Goal: Information Seeking & Learning: Compare options

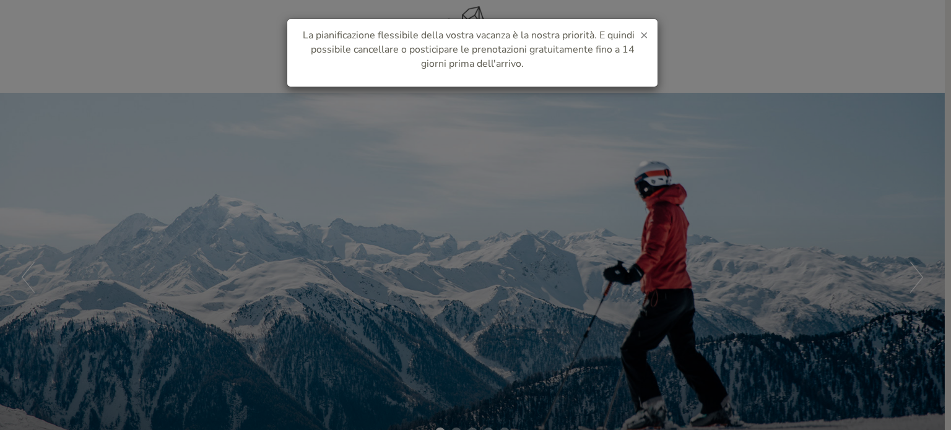
click at [642, 36] on span "×" at bounding box center [644, 34] width 8 height 17
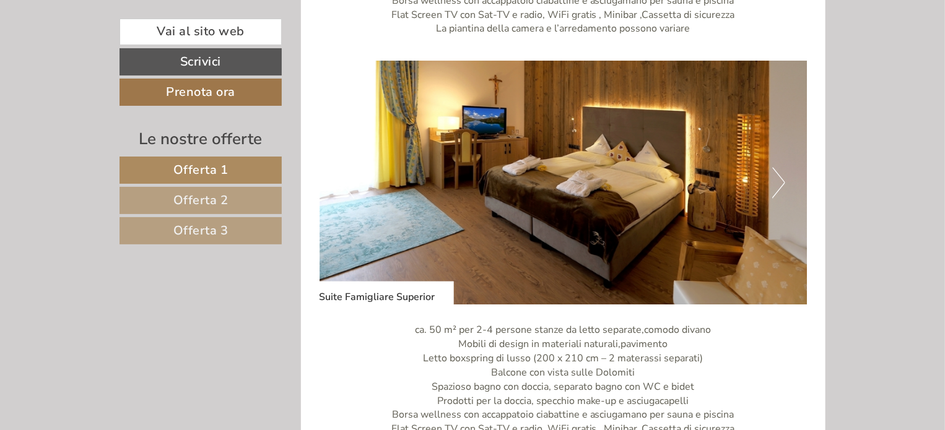
scroll to position [1176, 0]
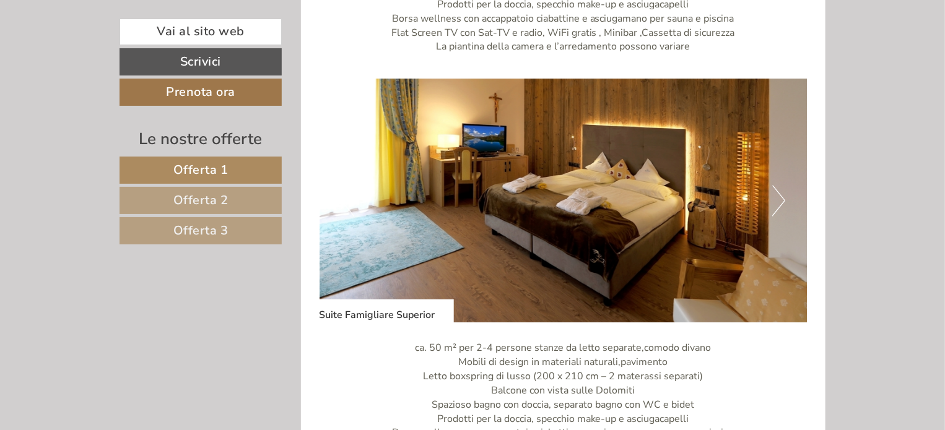
click at [778, 208] on button "Next" at bounding box center [778, 201] width 13 height 31
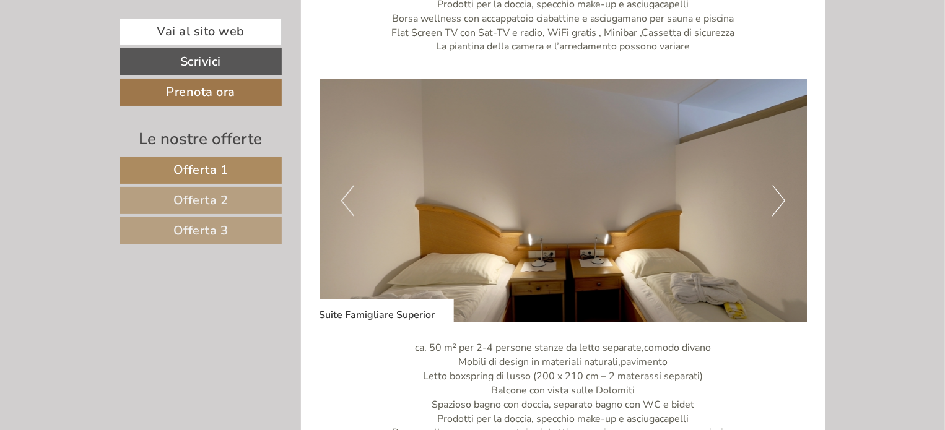
click at [778, 208] on button "Next" at bounding box center [778, 201] width 13 height 31
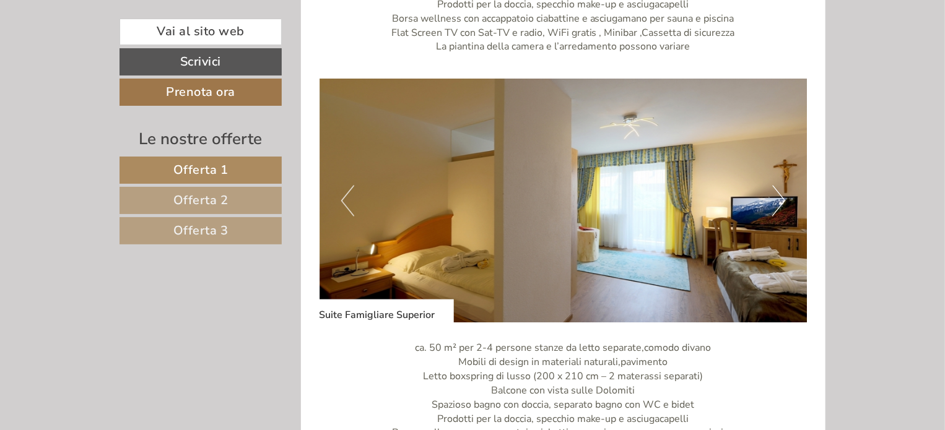
click at [778, 208] on button "Next" at bounding box center [778, 201] width 13 height 31
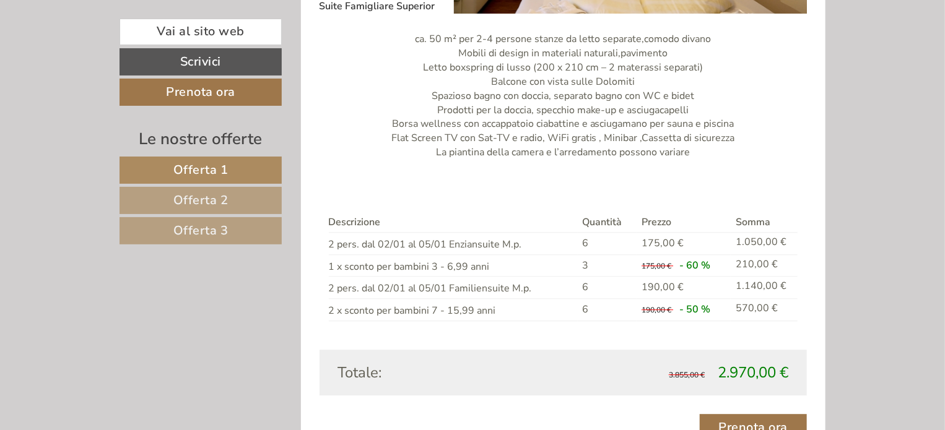
scroll to position [1548, 0]
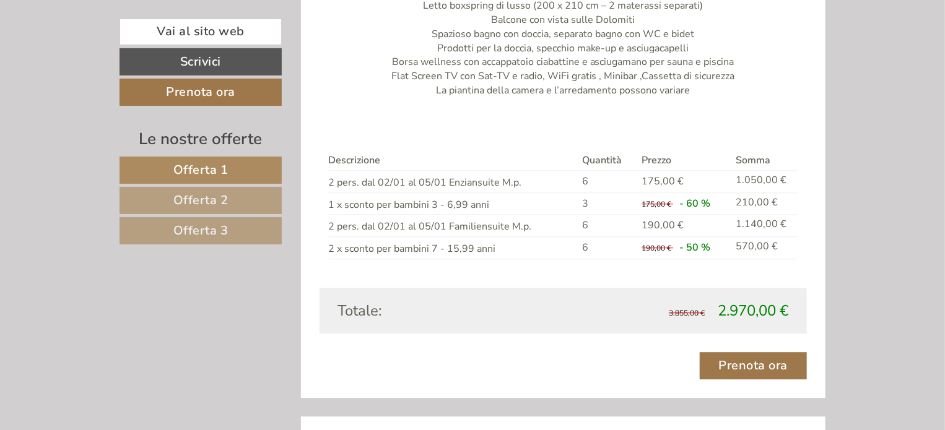
click at [230, 194] on link "Offerta 2" at bounding box center [200, 200] width 162 height 27
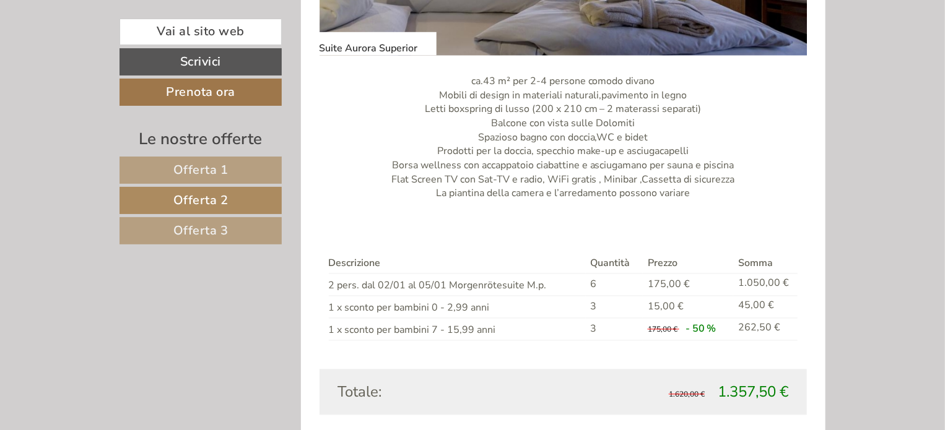
scroll to position [1204, 0]
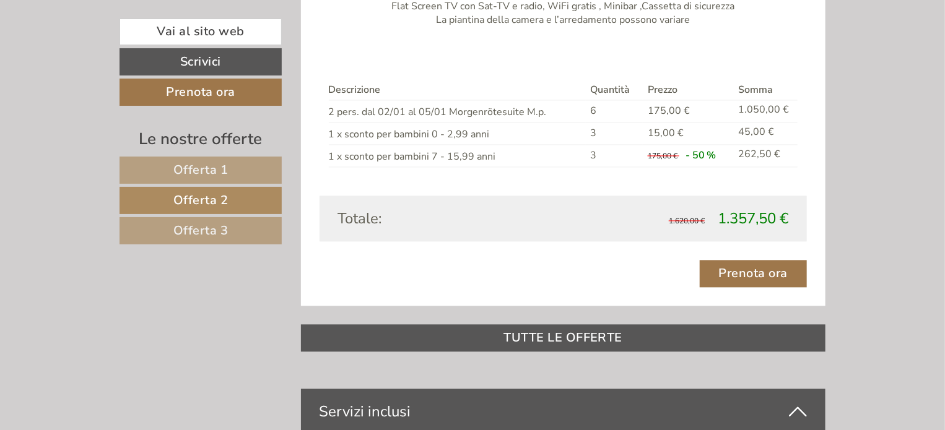
click at [180, 238] on link "Offerta 3" at bounding box center [200, 230] width 162 height 27
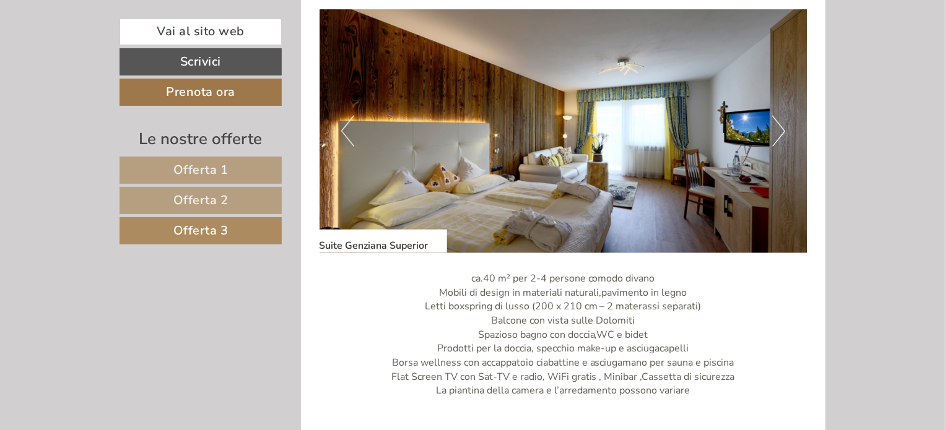
scroll to position [1080, 0]
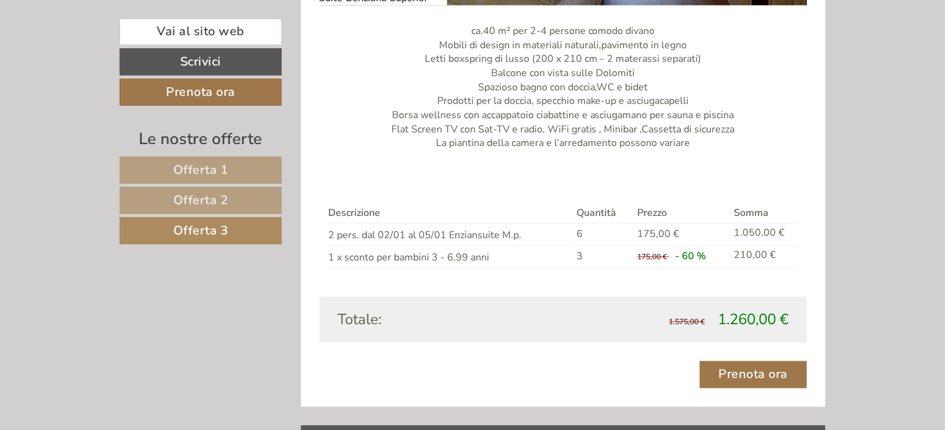
click at [248, 190] on link "Offerta 2" at bounding box center [200, 200] width 162 height 27
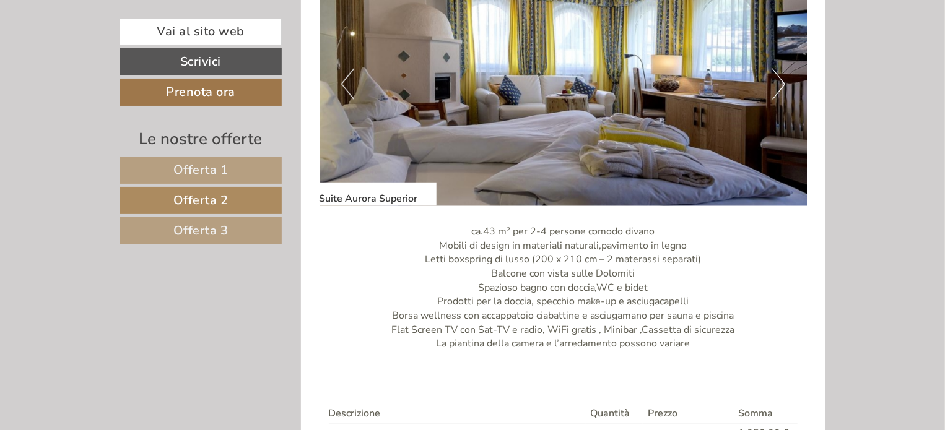
scroll to position [832, 0]
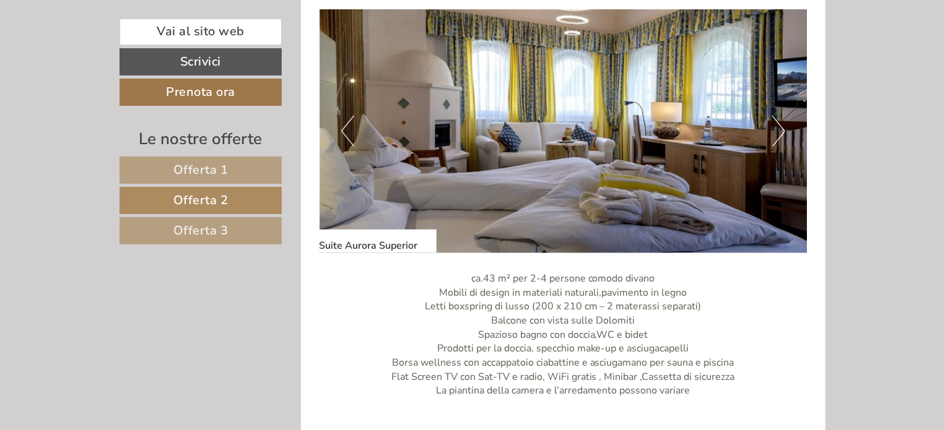
click at [780, 131] on button "Next" at bounding box center [778, 131] width 13 height 31
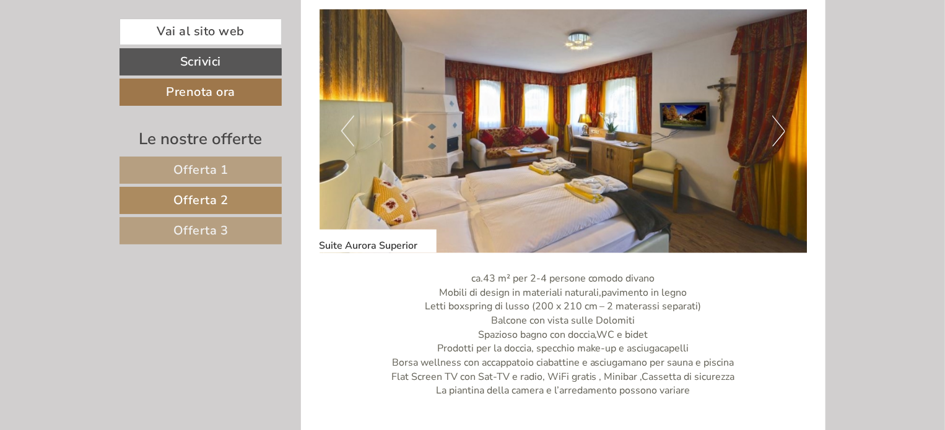
click at [780, 131] on button "Next" at bounding box center [778, 131] width 13 height 31
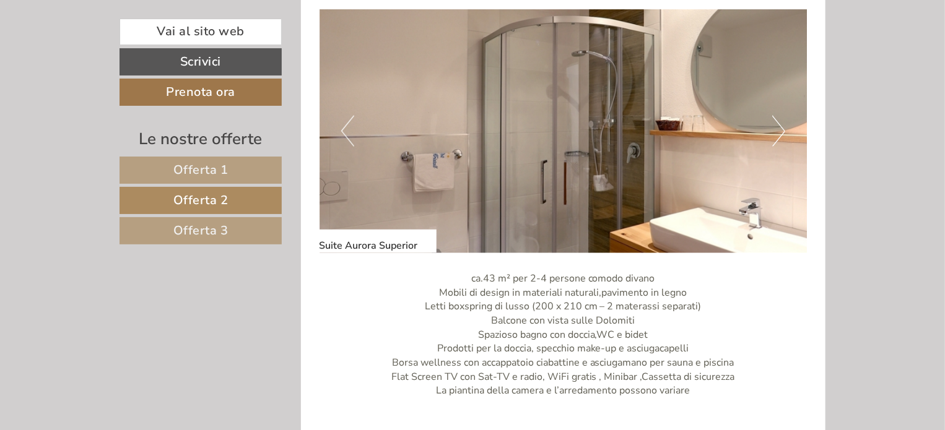
click at [780, 131] on button "Next" at bounding box center [778, 131] width 13 height 31
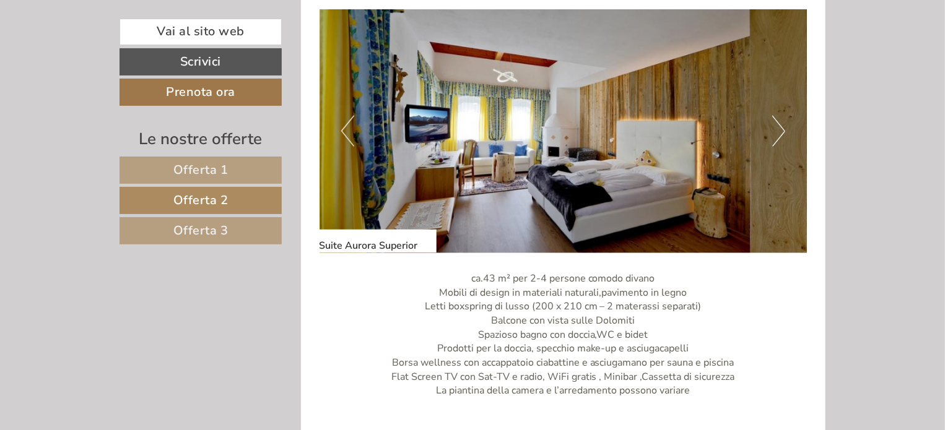
click at [780, 131] on button "Next" at bounding box center [778, 131] width 13 height 31
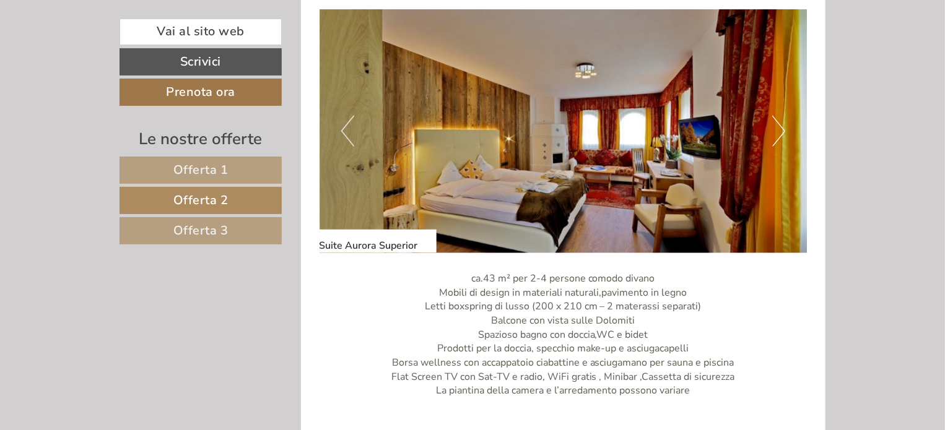
click at [780, 131] on button "Next" at bounding box center [778, 131] width 13 height 31
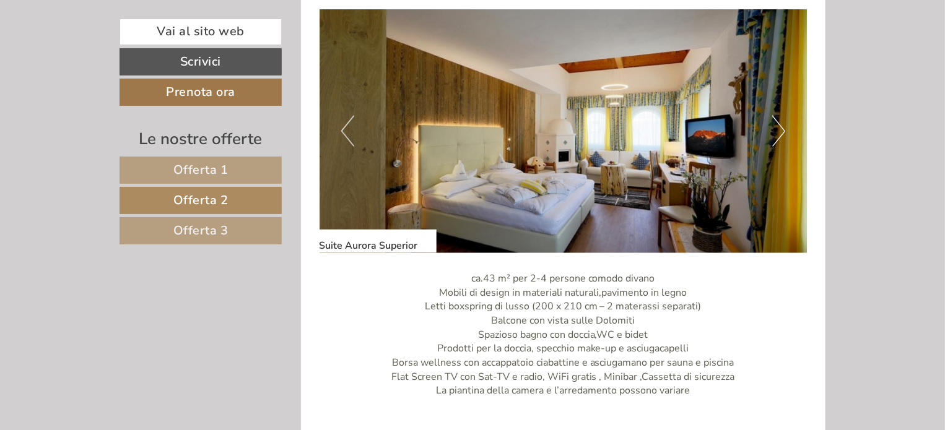
click at [240, 166] on link "Offerta 1" at bounding box center [200, 170] width 162 height 27
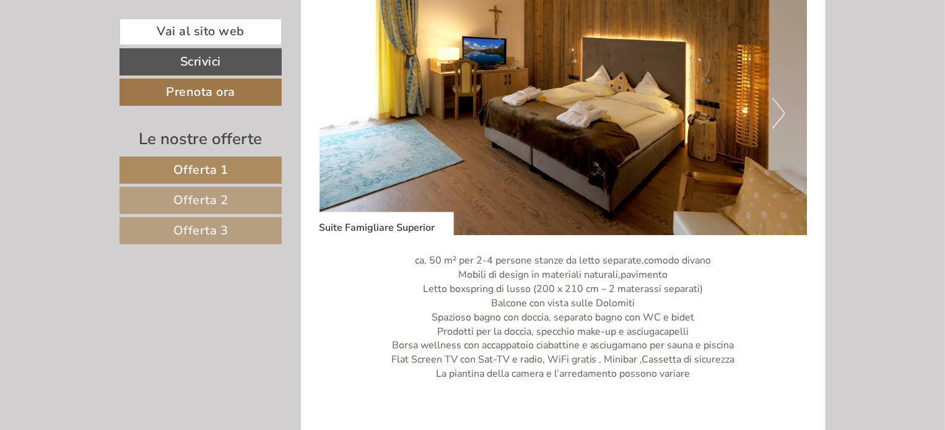
scroll to position [1266, 0]
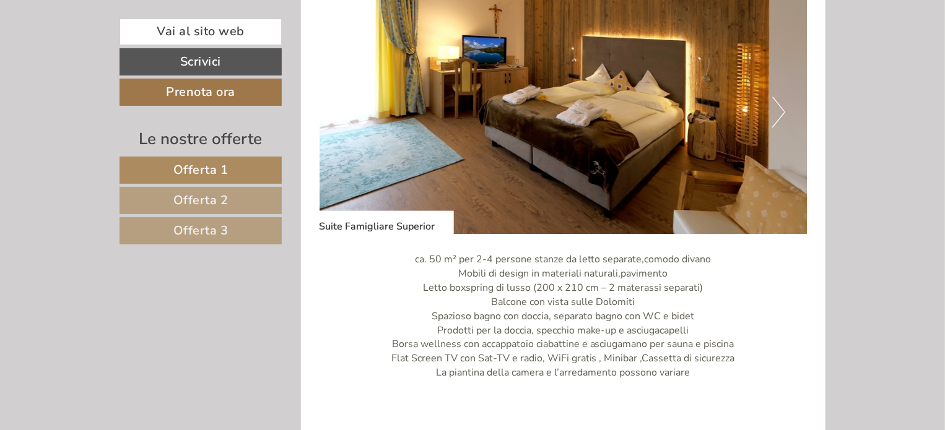
click at [784, 106] on button "Next" at bounding box center [778, 112] width 13 height 31
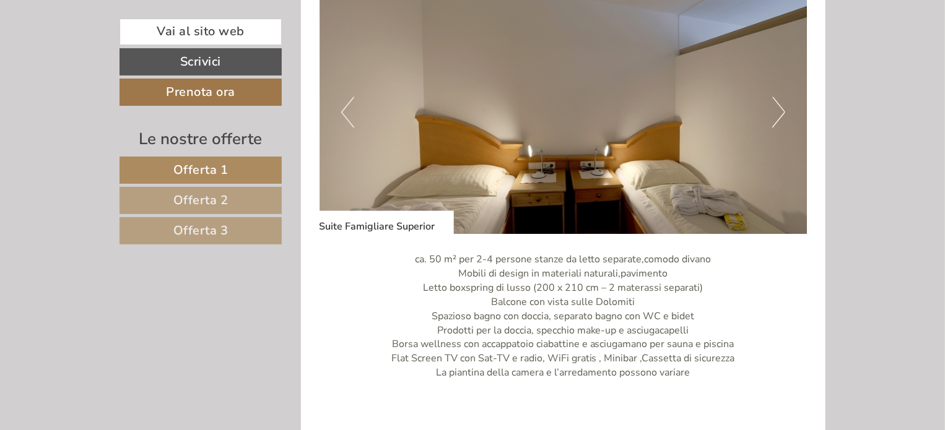
click at [780, 108] on button "Next" at bounding box center [778, 112] width 13 height 31
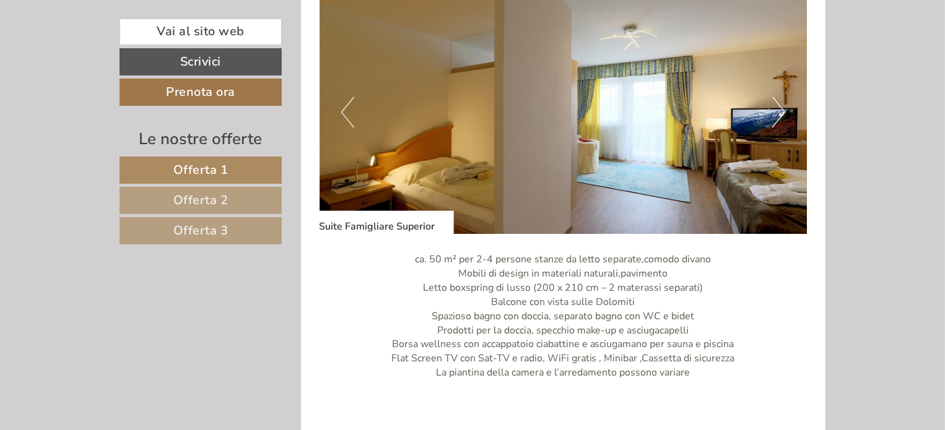
click at [780, 108] on button "Next" at bounding box center [778, 112] width 13 height 31
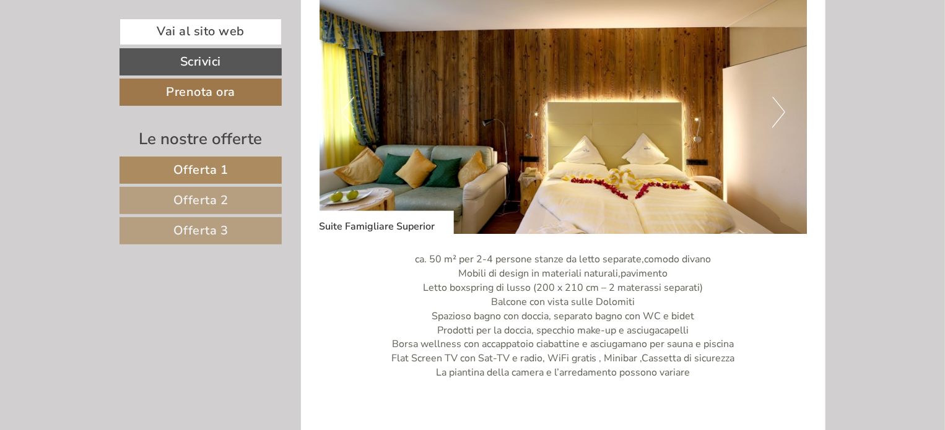
click at [780, 108] on button "Next" at bounding box center [778, 112] width 13 height 31
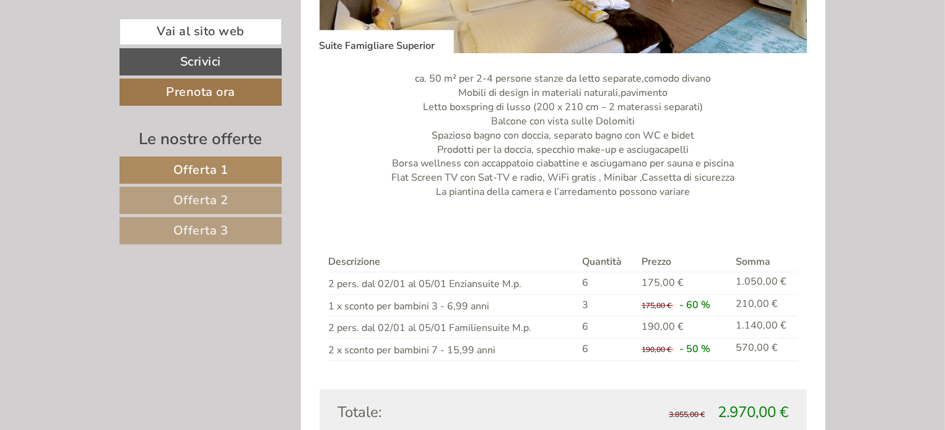
scroll to position [1513, 0]
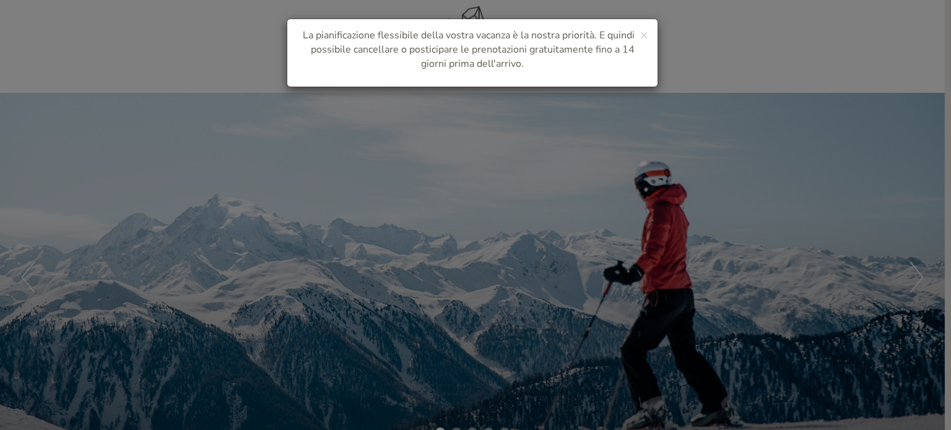
click at [639, 36] on p "La pianificazione flessibile della vostra vacanza è la nostra priorità. E quind…" at bounding box center [473, 49] width 352 height 43
click at [645, 35] on span "×" at bounding box center [644, 34] width 8 height 17
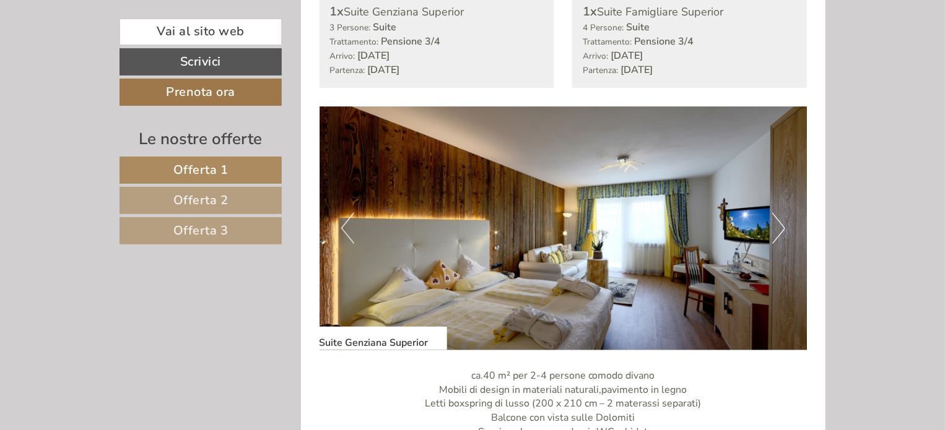
scroll to position [805, 0]
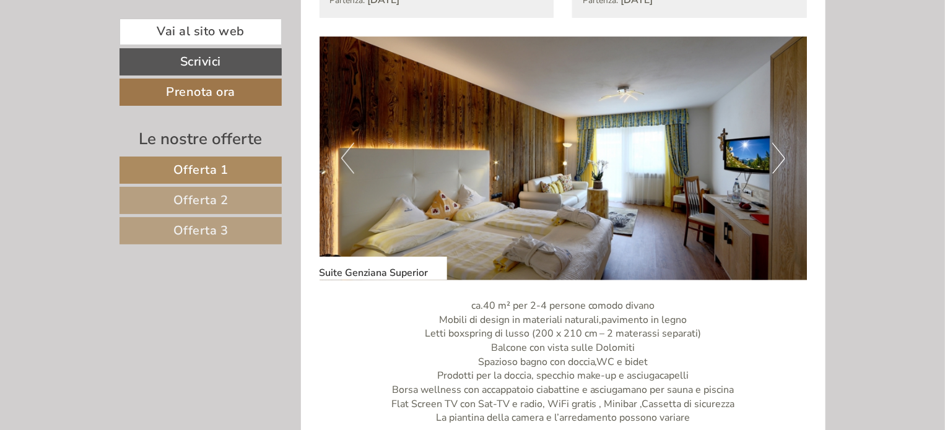
click at [269, 204] on link "Offerta 2" at bounding box center [200, 200] width 162 height 27
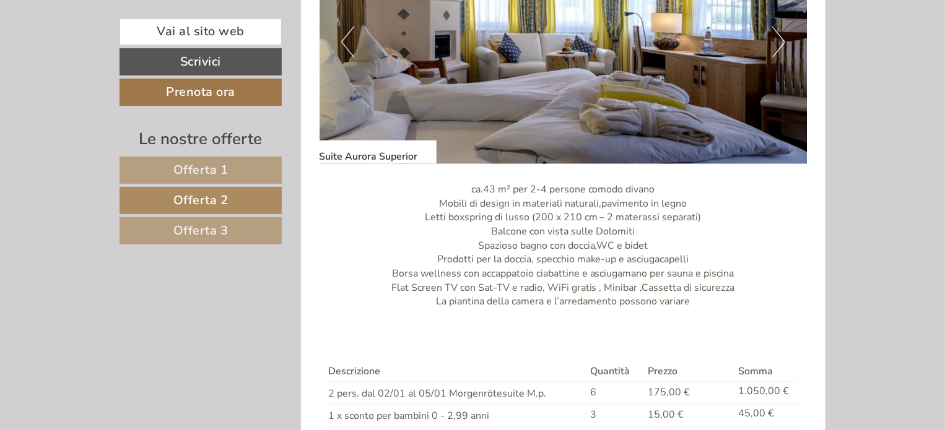
scroll to position [894, 0]
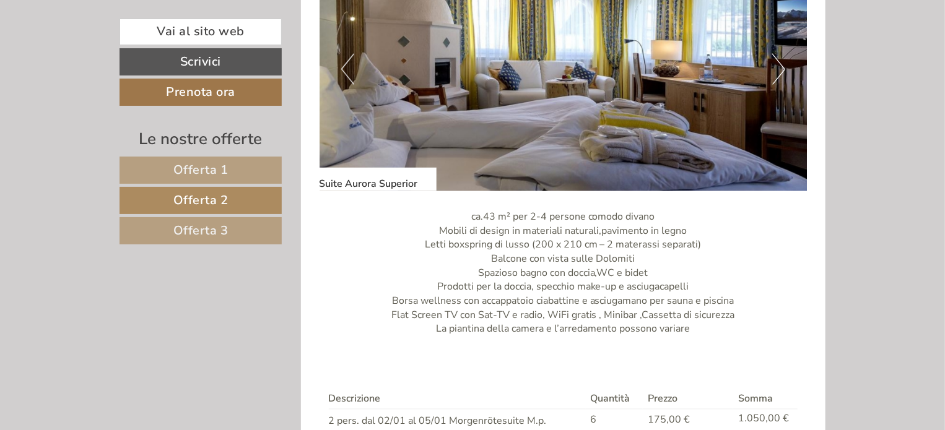
click at [764, 69] on img at bounding box center [563, 69] width 488 height 244
click at [772, 71] on div "Previous Next" at bounding box center [563, 69] width 488 height 244
click at [783, 76] on button "Next" at bounding box center [778, 69] width 13 height 31
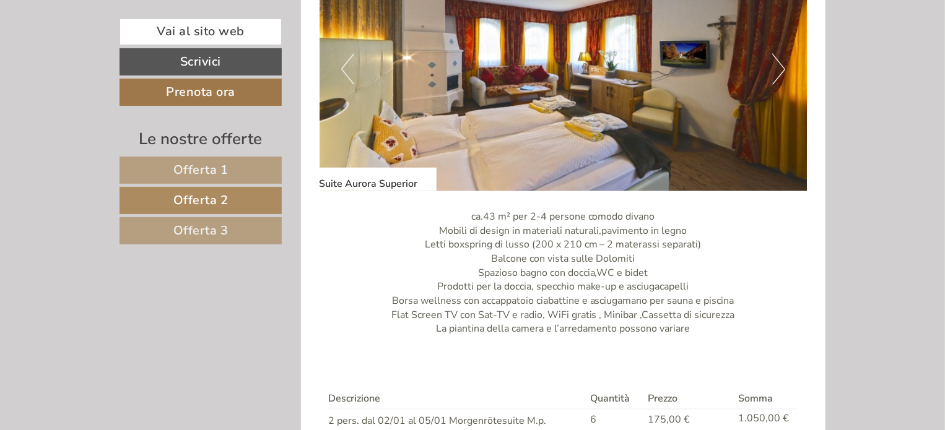
click at [779, 74] on button "Next" at bounding box center [778, 69] width 13 height 31
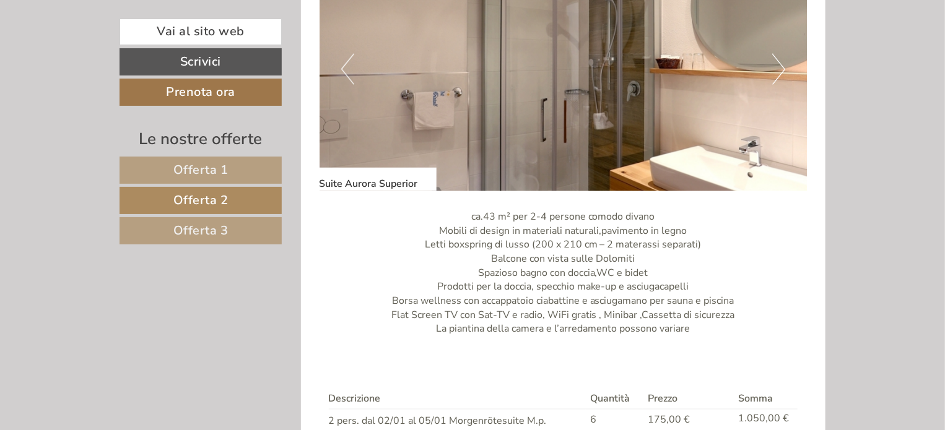
click at [779, 74] on button "Next" at bounding box center [778, 69] width 13 height 31
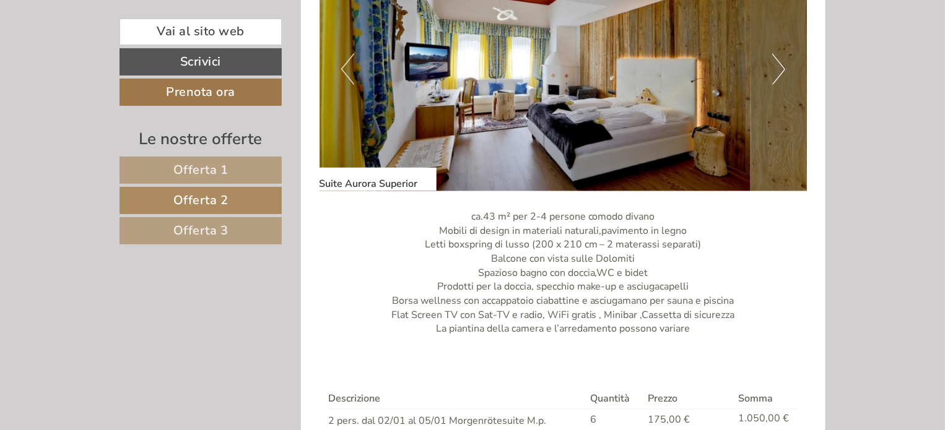
click at [779, 74] on button "Next" at bounding box center [778, 69] width 13 height 31
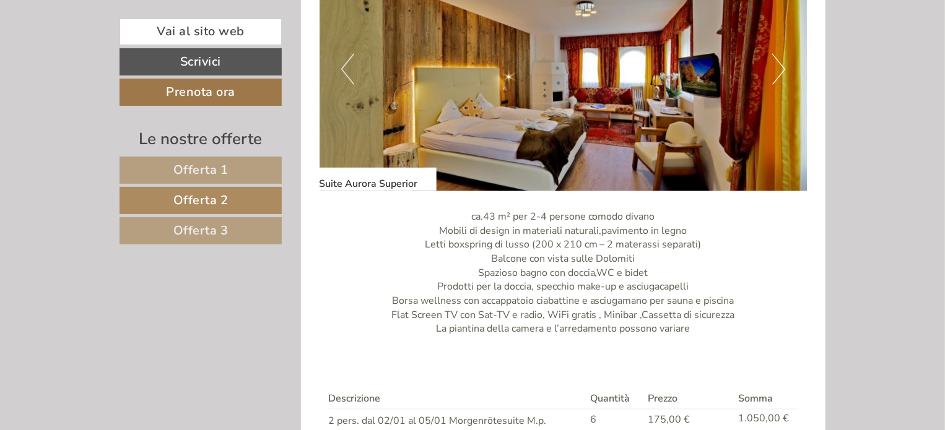
click at [776, 69] on button "Next" at bounding box center [778, 69] width 13 height 31
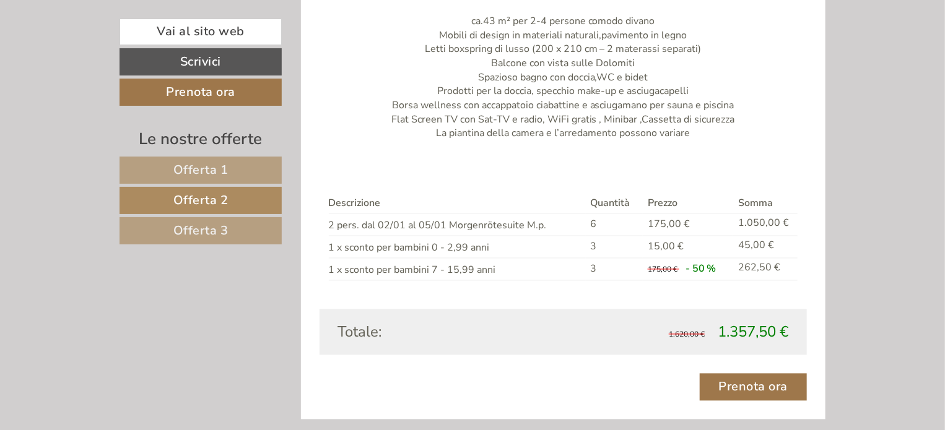
scroll to position [1204, 0]
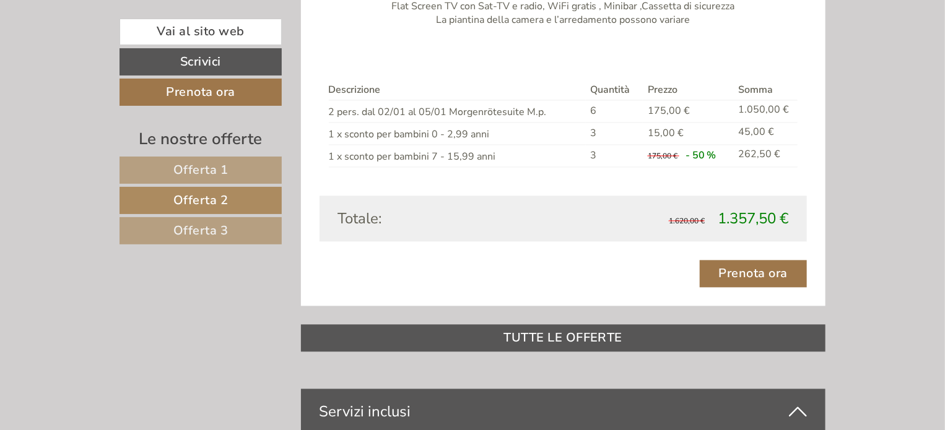
click at [230, 228] on link "Offerta 3" at bounding box center [200, 230] width 162 height 27
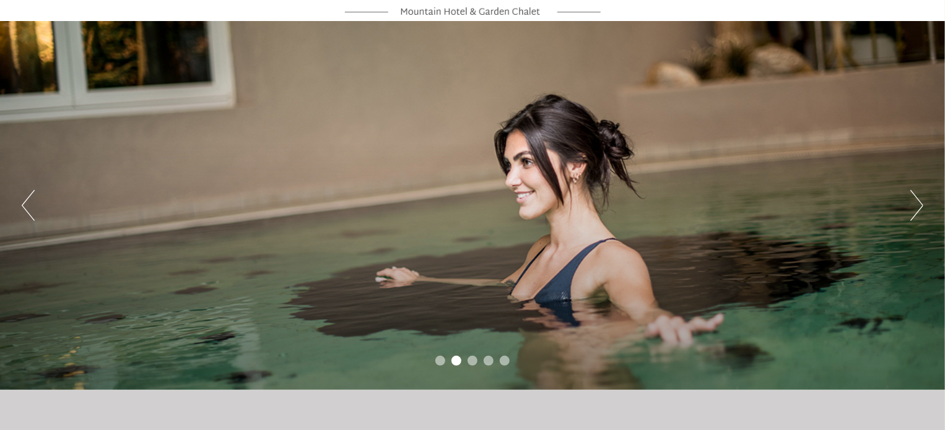
scroll to position [0, 0]
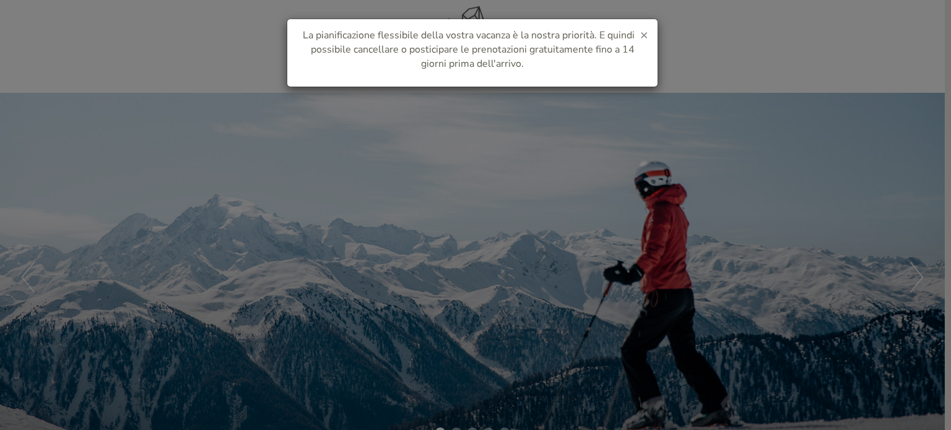
click at [645, 35] on span "×" at bounding box center [644, 34] width 8 height 17
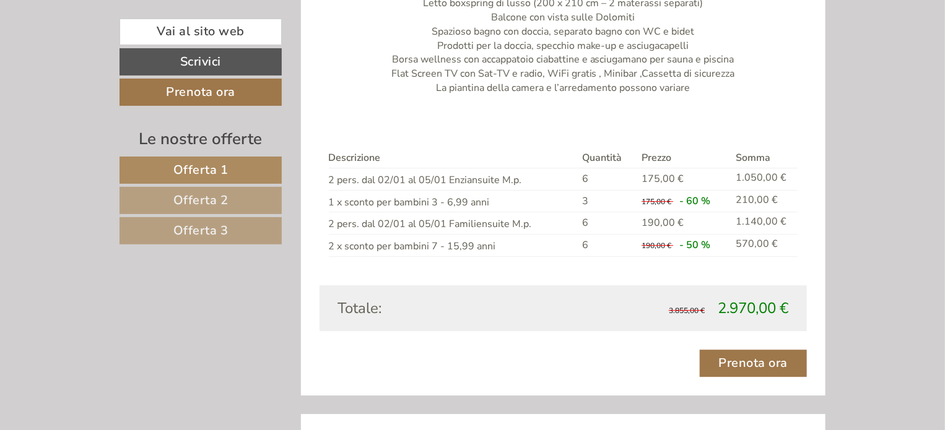
scroll to position [1548, 0]
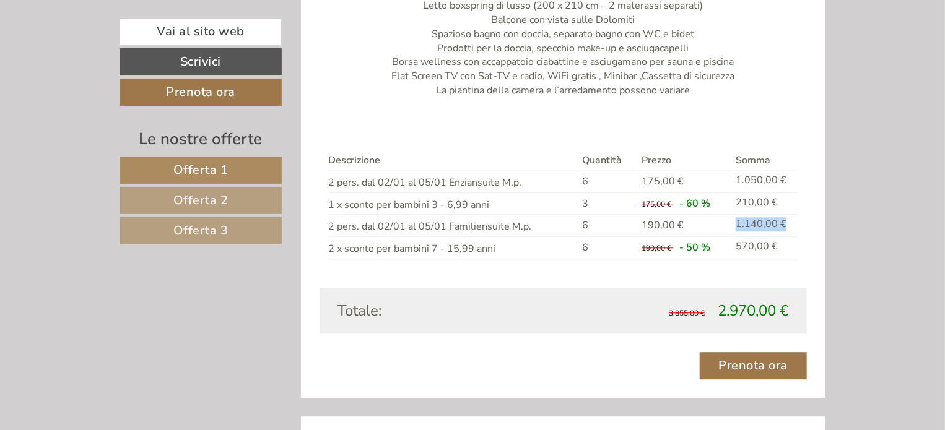
drag, startPoint x: 734, startPoint y: 221, endPoint x: 794, endPoint y: 225, distance: 59.6
click at [794, 225] on td "1.140,00 €" at bounding box center [764, 226] width 67 height 22
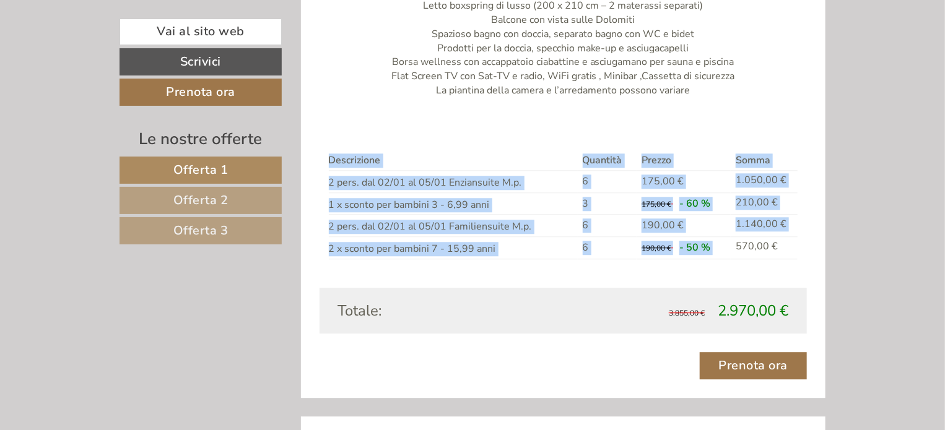
drag, startPoint x: 737, startPoint y: 246, endPoint x: 820, endPoint y: 243, distance: 83.0
click at [254, 200] on link "Offerta 2" at bounding box center [200, 200] width 162 height 27
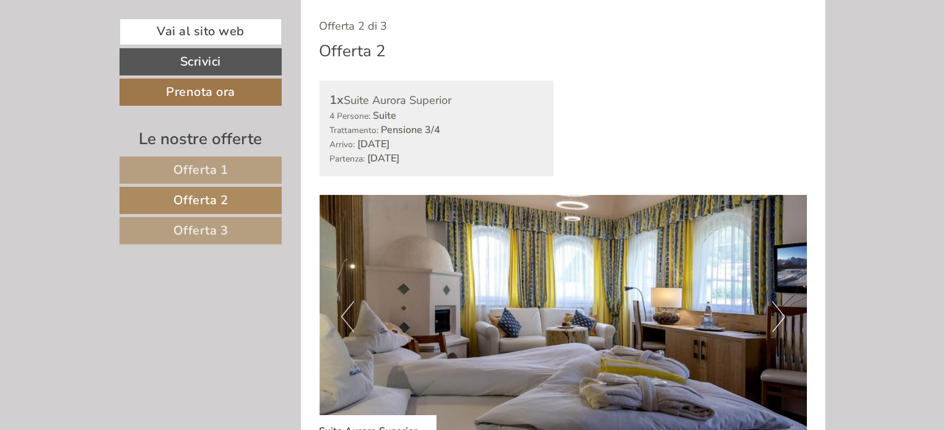
click at [255, 225] on link "Offerta 3" at bounding box center [200, 230] width 162 height 27
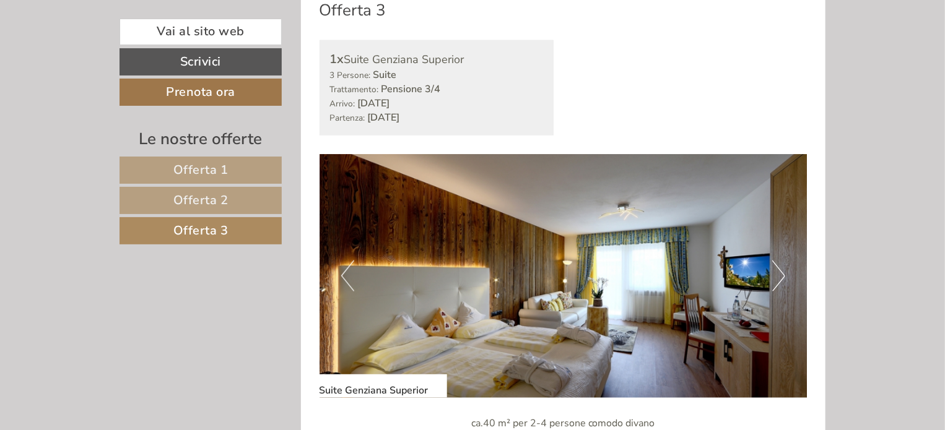
scroll to position [523, 0]
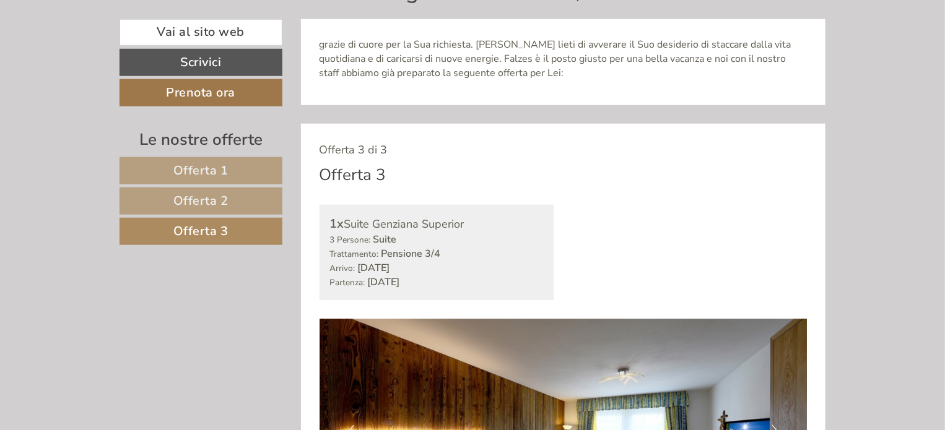
click at [189, 168] on span "Offerta 1" at bounding box center [200, 170] width 55 height 17
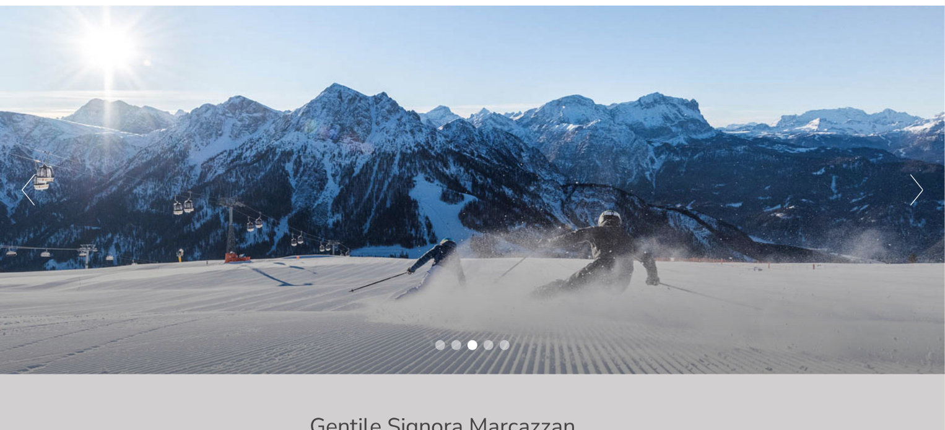
scroll to position [0, 0]
